Goal: Navigation & Orientation: Find specific page/section

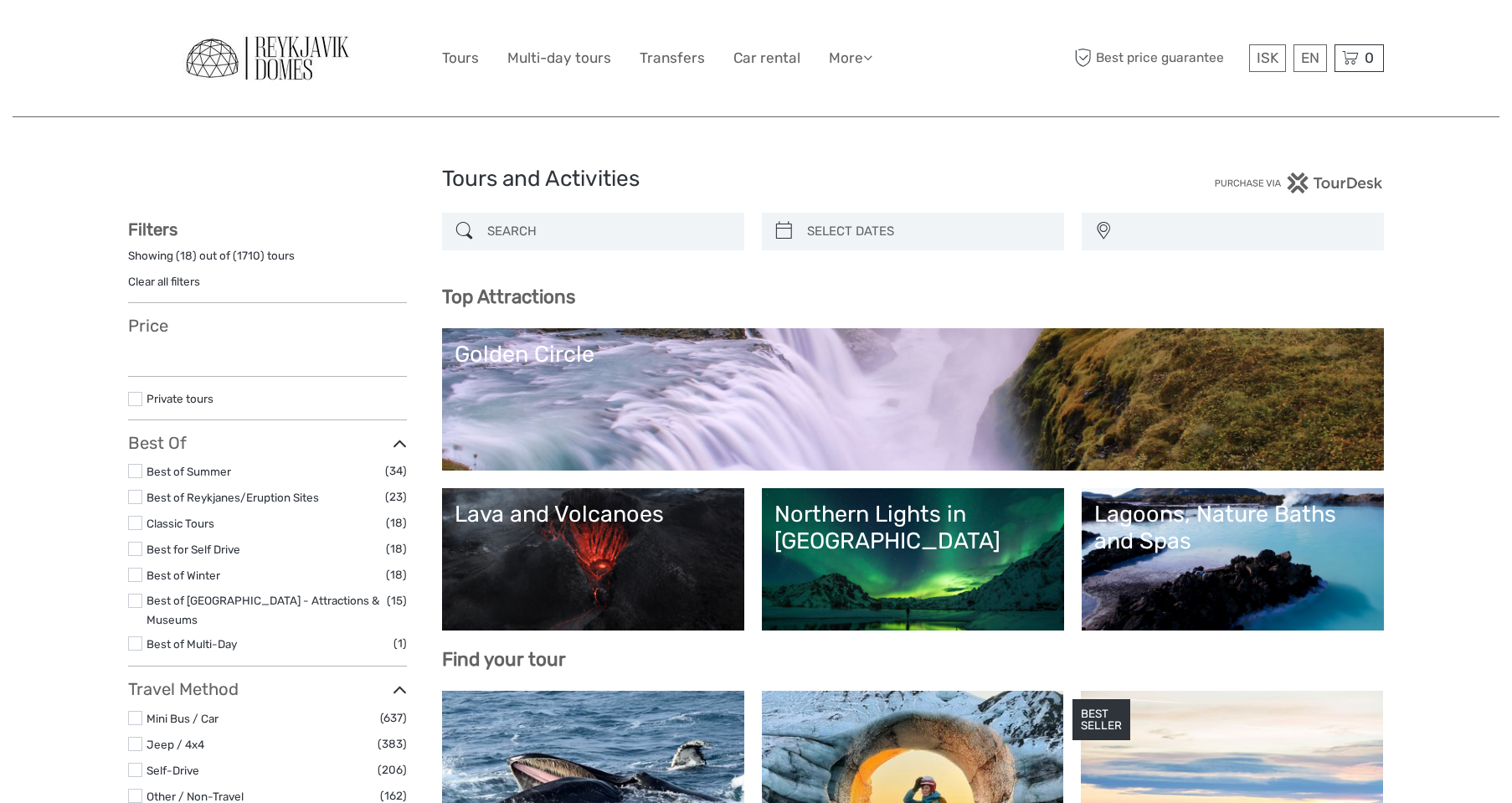
select select
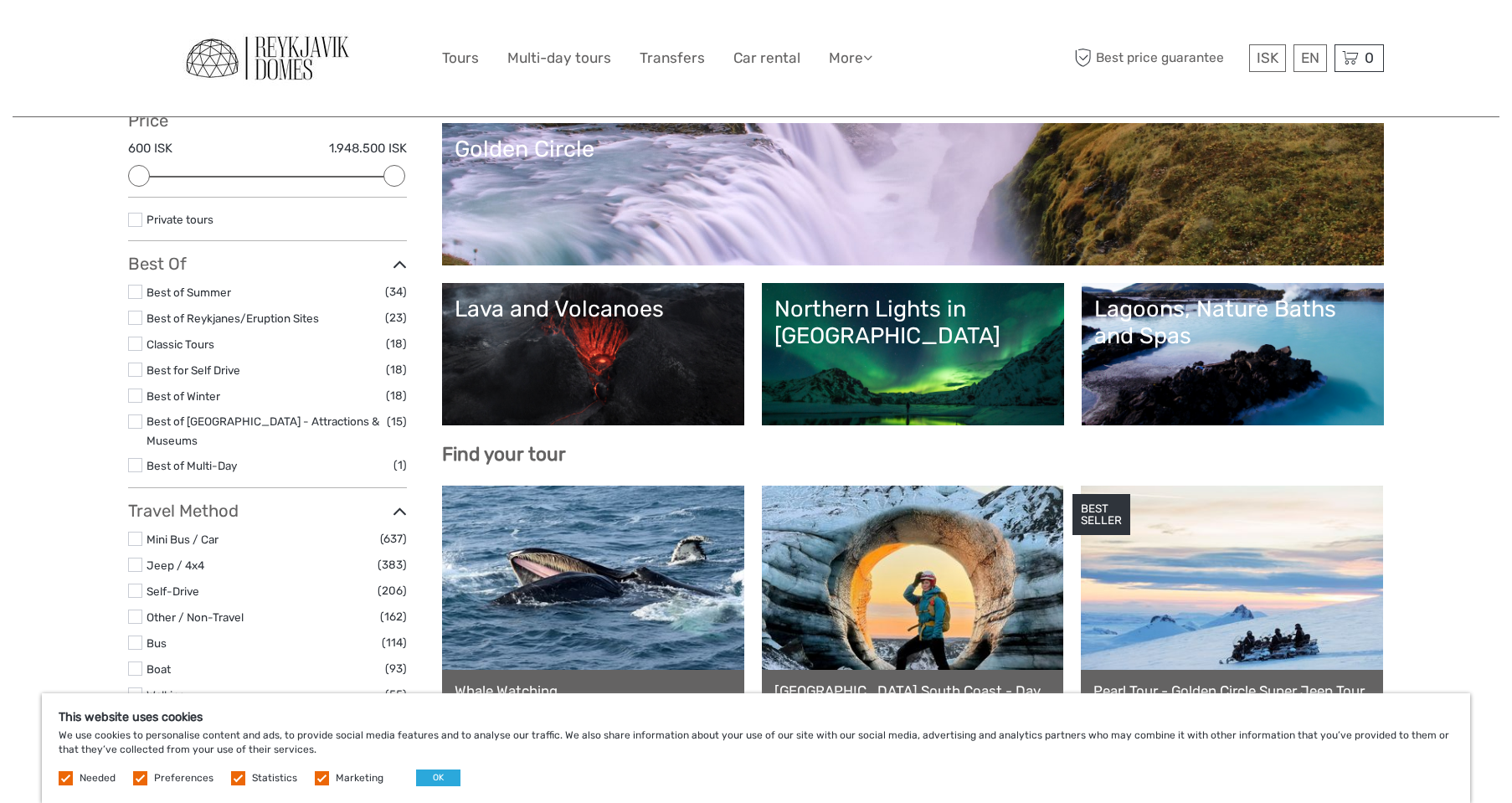
scroll to position [210, 0]
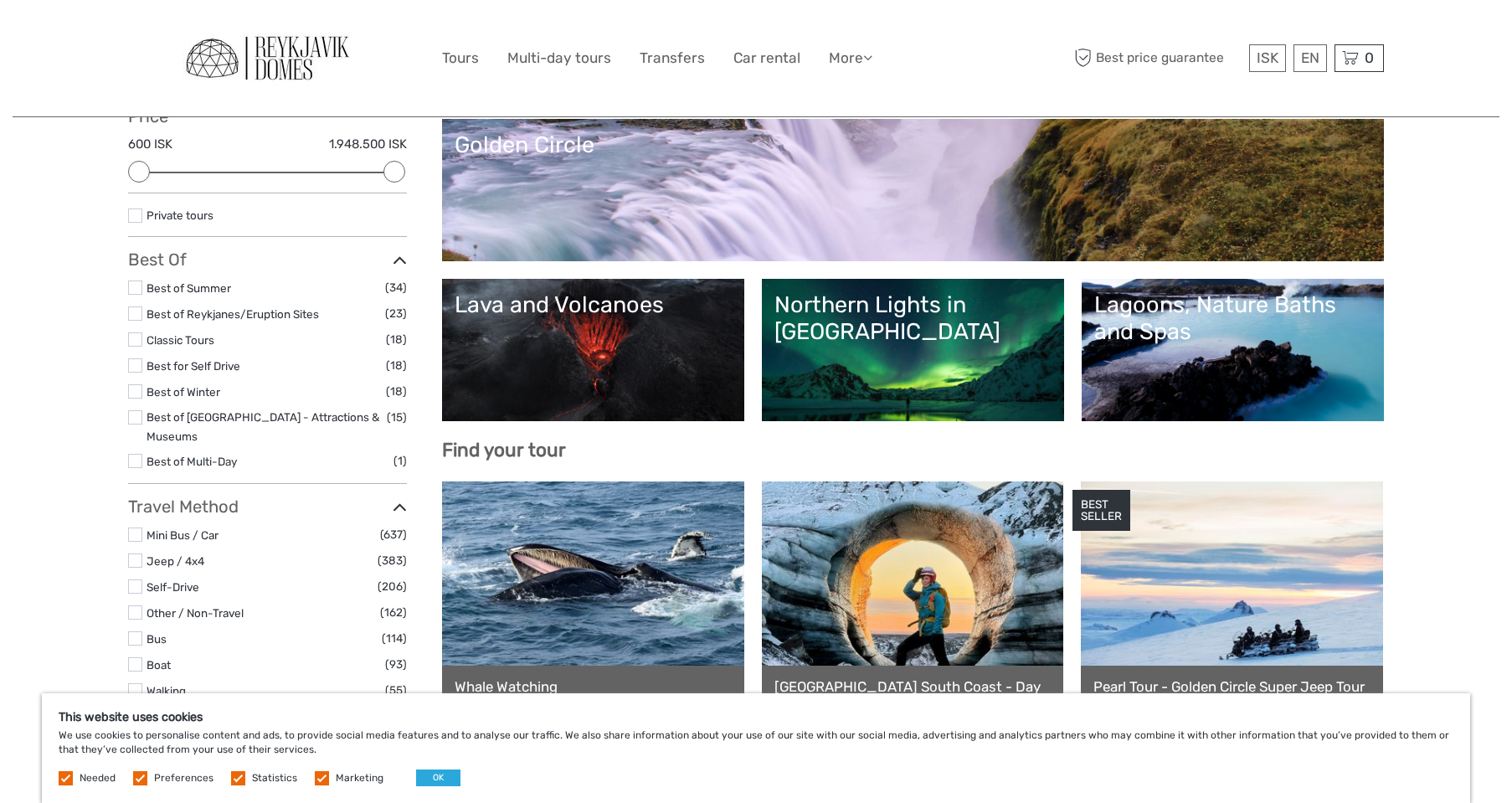
click at [161, 385] on link "Best of Winter" at bounding box center [183, 391] width 74 height 13
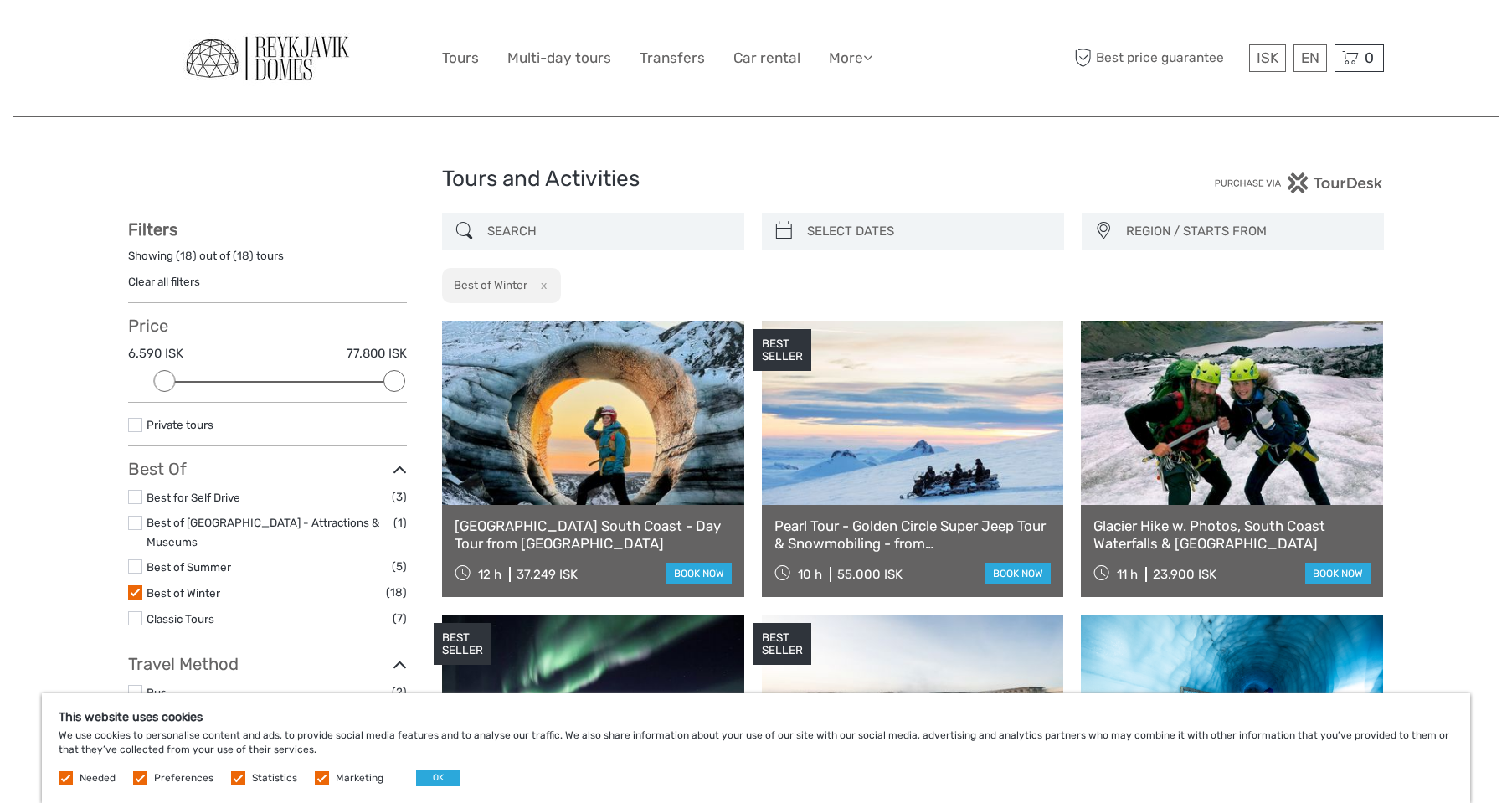
click at [320, 57] on img at bounding box center [267, 58] width 184 height 65
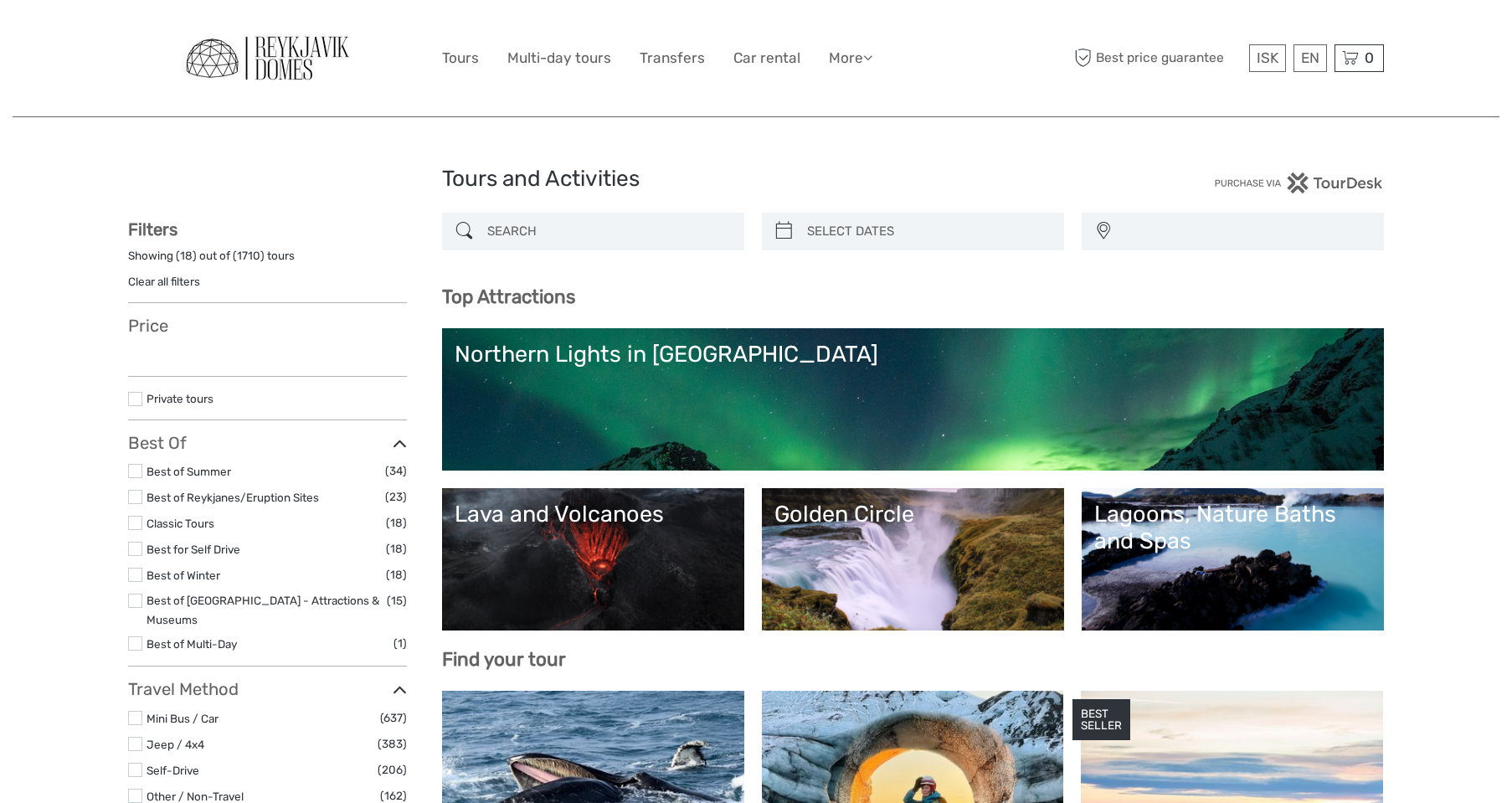
select select
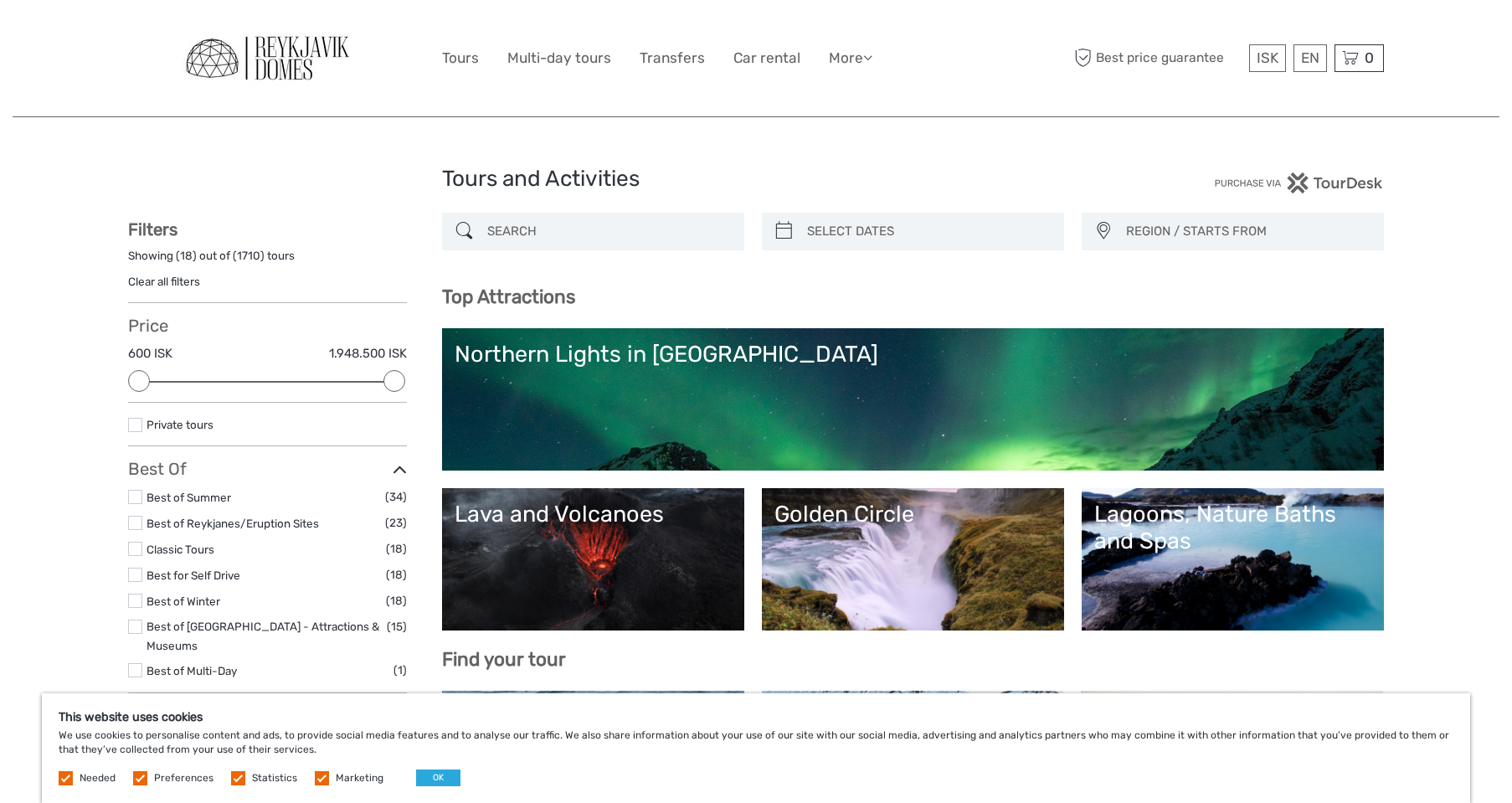
click at [243, 68] on img at bounding box center [267, 58] width 184 height 65
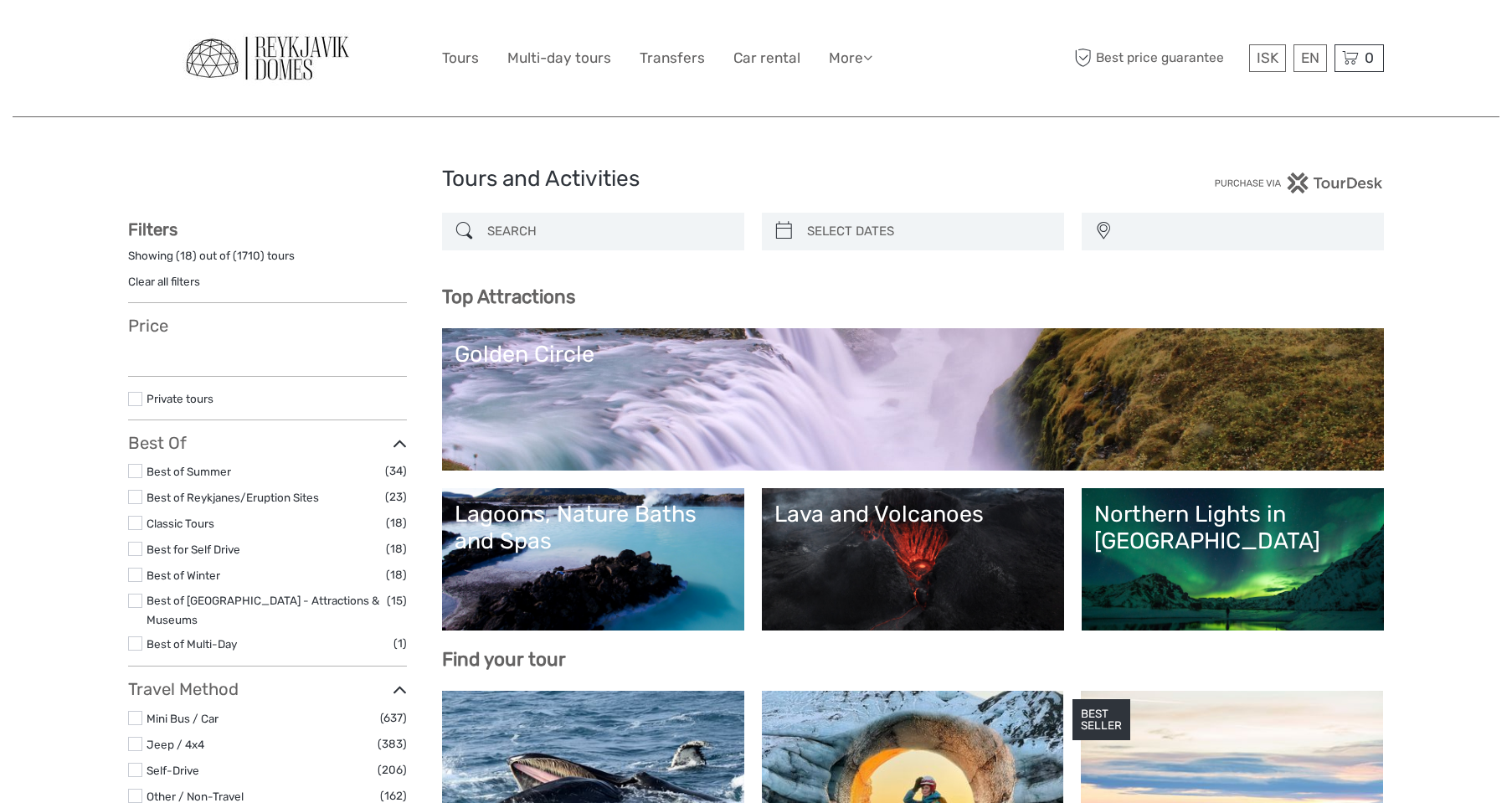
select select
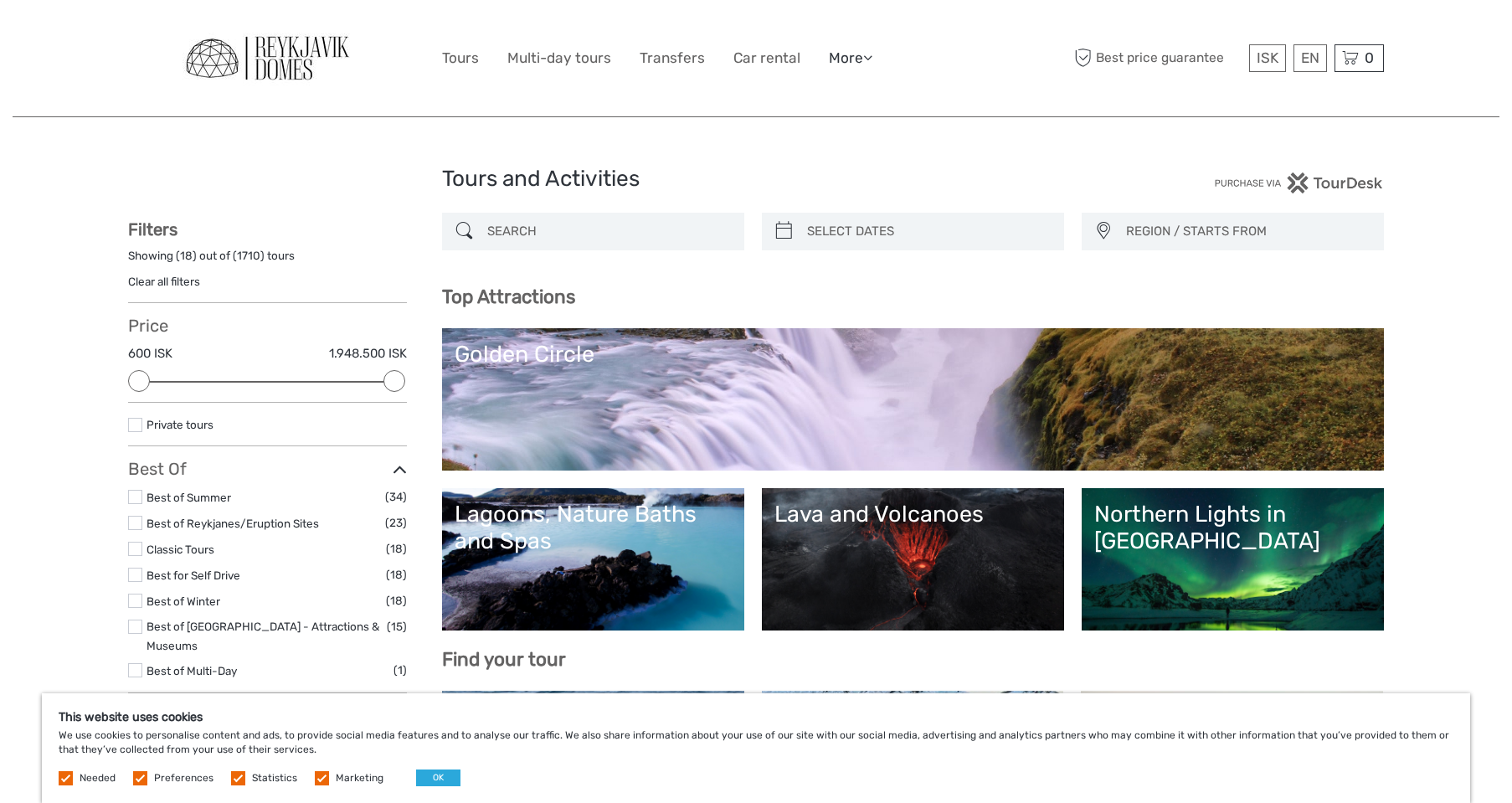
click at [872, 62] on icon at bounding box center [868, 58] width 9 height 14
click at [1004, 44] on div "ISK ISK € $ £ EN English Español Deutsch Tours Multi-day tours Transfers Car re…" at bounding box center [756, 58] width 628 height 91
